Goal: Task Accomplishment & Management: Manage account settings

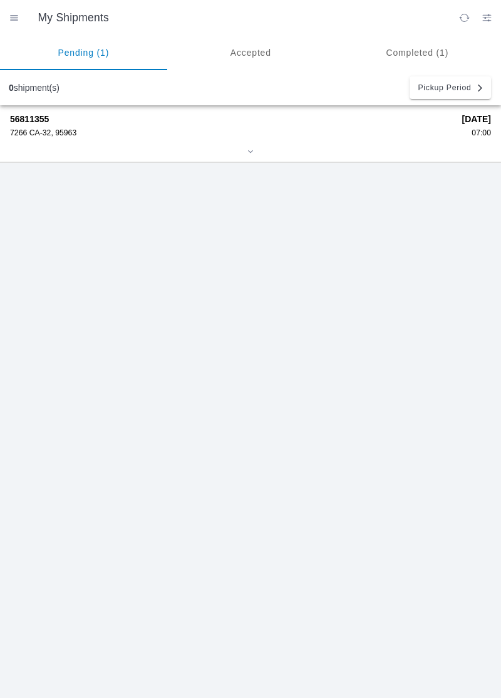
click at [51, 132] on div "7266 CA-32, 95963" at bounding box center [231, 132] width 443 height 9
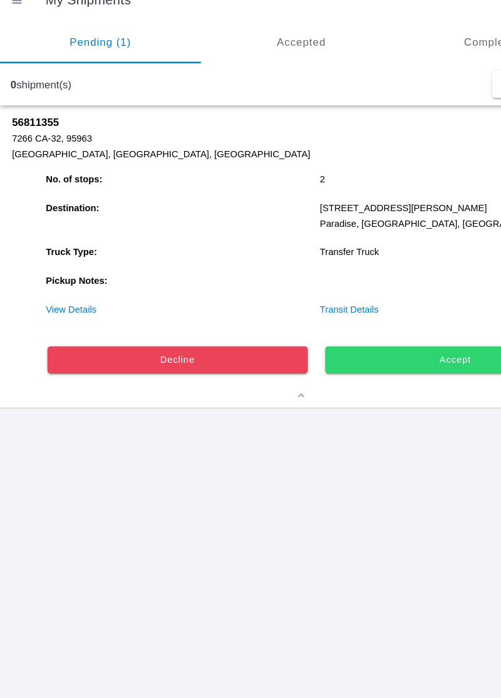
click at [68, 278] on link "View Details" at bounding box center [59, 275] width 42 height 9
click at [69, 271] on link "View Details" at bounding box center [59, 275] width 42 height 9
click at [58, 277] on ion-router-outlet "My Shipments Pending (1) Accepted Completed (1) 0 shipment(s) Pickup Period 568…" at bounding box center [250, 349] width 501 height 698
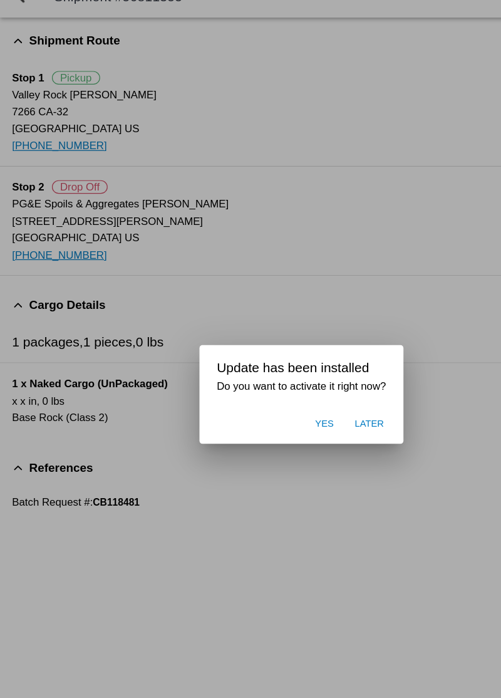
click at [311, 378] on span "Later" at bounding box center [307, 373] width 24 height 11
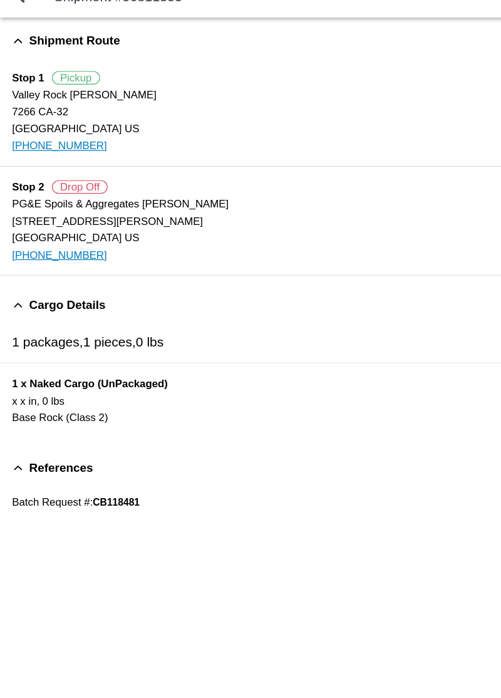
click at [252, 252] on ion-list "Shipment Route Stop 1 [GEOGRAPHIC_DATA] [PERSON_NAME] [STREET_ADDRESS] [PHONE_N…" at bounding box center [250, 145] width 501 height 220
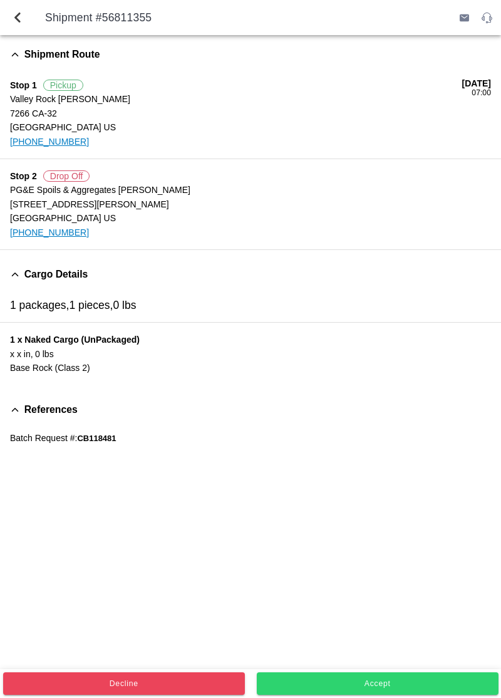
click at [364, 691] on button "Accept" at bounding box center [378, 683] width 242 height 23
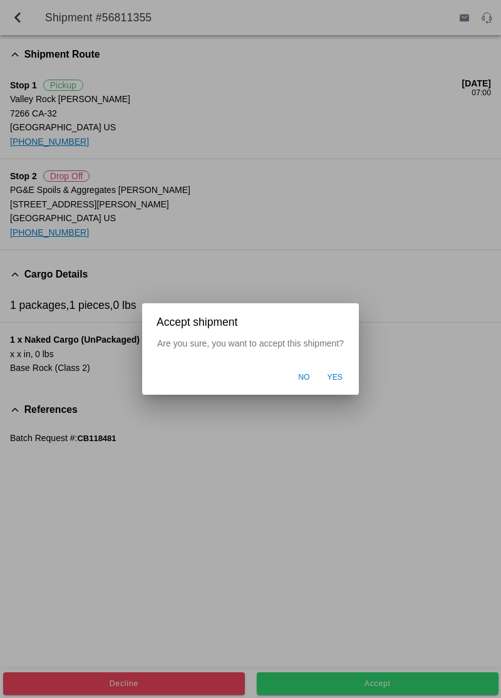
click at [337, 386] on button "Yes" at bounding box center [335, 378] width 28 height 24
